Goal: Obtain resource: Obtain resource

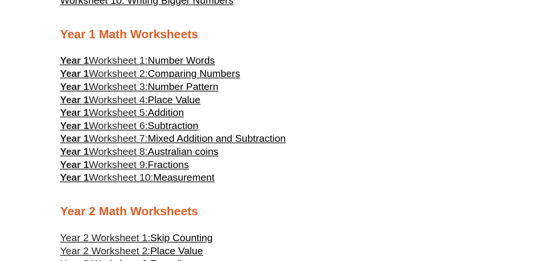
click at [213, 75] on span "Comparing Numbers" at bounding box center [194, 73] width 92 height 11
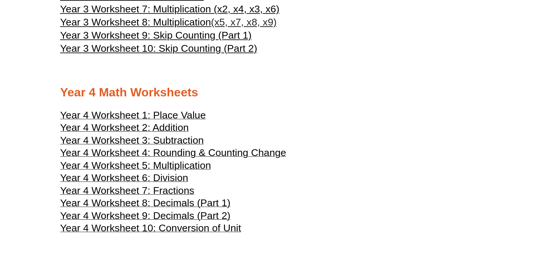
scroll to position [906, 0]
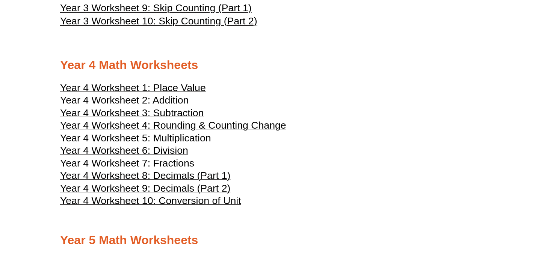
click at [183, 169] on span "Year 4 Worksheet 7: Fractions" at bounding box center [127, 163] width 134 height 11
click at [195, 94] on span "Year 4 Worksheet 1: Place Value" at bounding box center [133, 87] width 146 height 11
click at [269, 94] on h3 "Year 4 Worksheet 1: Place Value" at bounding box center [270, 89] width 421 height 9
click at [249, 131] on span "Year 4 Worksheet 4: Rounding & Counting Change" at bounding box center [173, 125] width 226 height 11
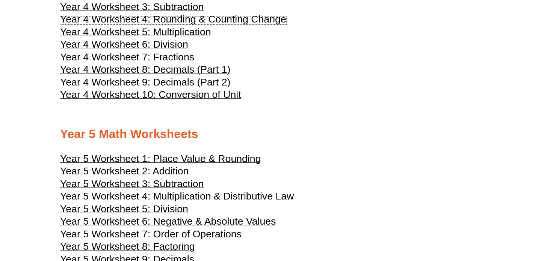
scroll to position [984, 0]
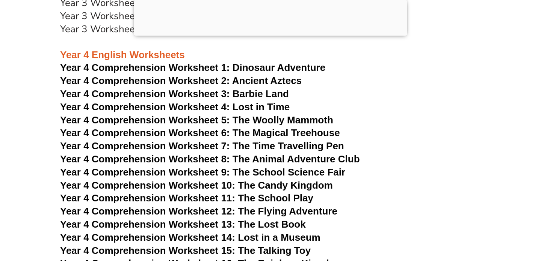
click at [270, 34] on div at bounding box center [271, 34] width 274 height 0
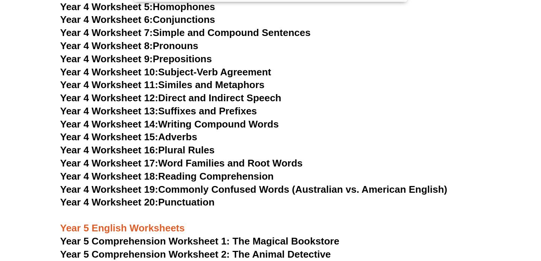
scroll to position [3413, 0]
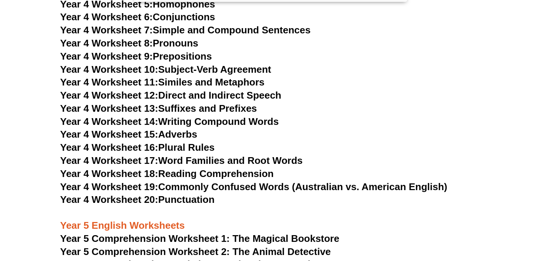
click at [216, 175] on link "Year 4 Worksheet 18: Reading Comprehension" at bounding box center [166, 173] width 213 height 11
click at [191, 200] on link "Year 4 Worksheet 20: Punctuation" at bounding box center [137, 199] width 154 height 11
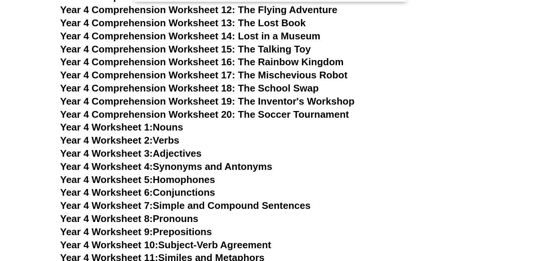
scroll to position [3237, 0]
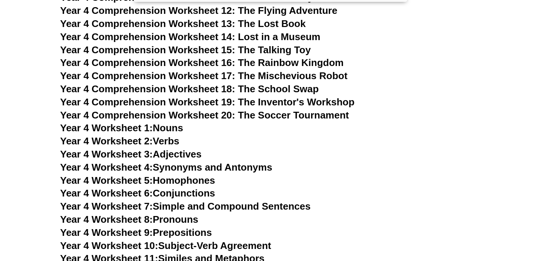
click at [253, 115] on span "Year 4 Comprehension Worksheet 20: The Soccer Tournament" at bounding box center [204, 115] width 289 height 11
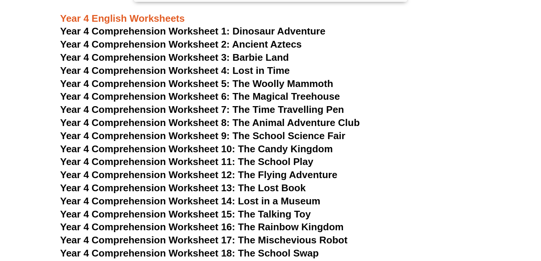
scroll to position [3069, 0]
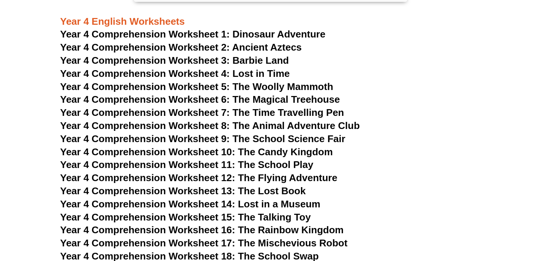
click at [328, 84] on span "Year 4 Comprehension Worksheet 5: The Woolly Mammoth" at bounding box center [196, 86] width 273 height 11
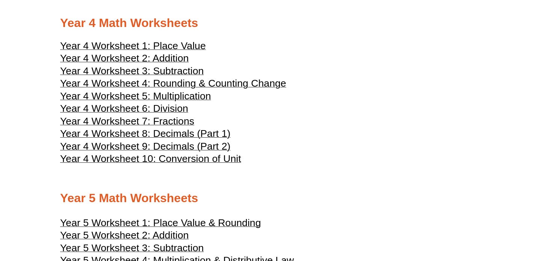
scroll to position [939, 0]
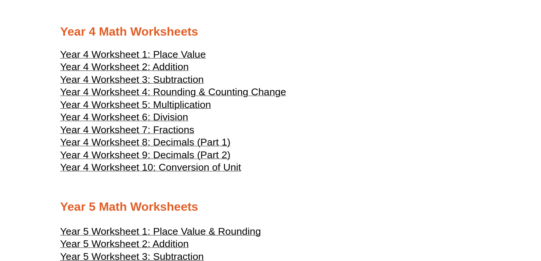
click at [174, 60] on span "Year 4 Worksheet 1: Place Value" at bounding box center [133, 54] width 146 height 11
click at [174, 73] on span "Year 4 Worksheet 2: Addition" at bounding box center [124, 66] width 128 height 11
click at [175, 85] on span "Year 4 Worksheet 3: Subtraction" at bounding box center [132, 79] width 144 height 11
click at [170, 98] on span "Year 4 Worksheet 4: Rounding & Counting Change" at bounding box center [173, 91] width 226 height 11
click at [169, 110] on span "Year 4 Worksheet 5: Multiplication" at bounding box center [135, 104] width 151 height 11
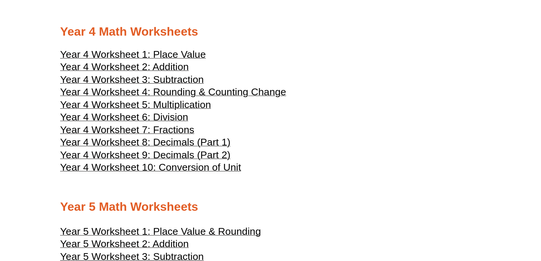
click at [169, 123] on span "Year 4 Worksheet 6: Division" at bounding box center [124, 117] width 128 height 11
click at [166, 136] on span "Year 4 Worksheet 7: Fractions" at bounding box center [127, 129] width 134 height 11
click at [166, 148] on span "Year 4 Worksheet 8: Decimals (Part 1)" at bounding box center [145, 142] width 170 height 11
click at [167, 161] on span "Year 4 Worksheet 9: Decimals (Part 2)" at bounding box center [145, 155] width 170 height 11
click at [172, 173] on span "Year 4 Worksheet 10: Conversion of Unit" at bounding box center [150, 167] width 181 height 11
